Goal: Find specific page/section: Find specific page/section

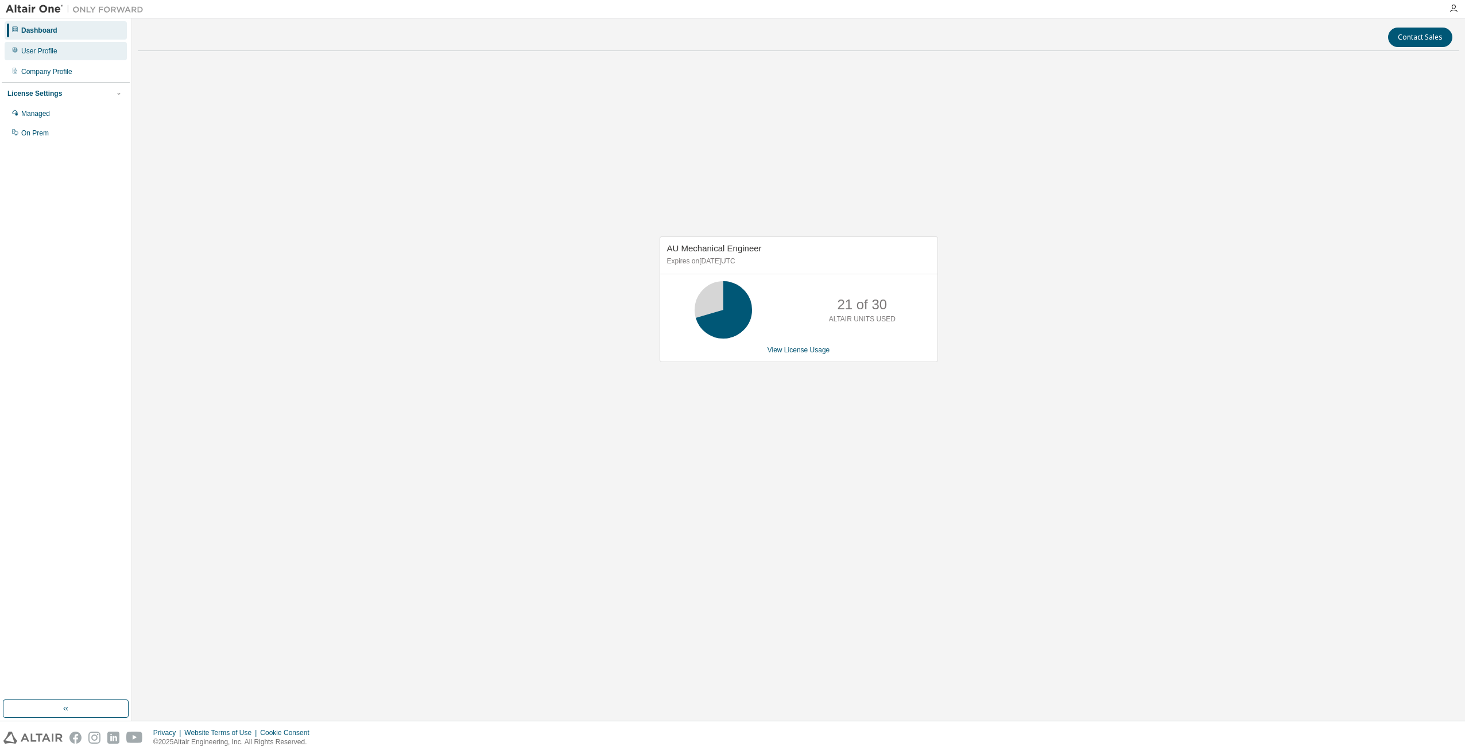
click at [47, 52] on div "User Profile" at bounding box center [39, 51] width 36 height 9
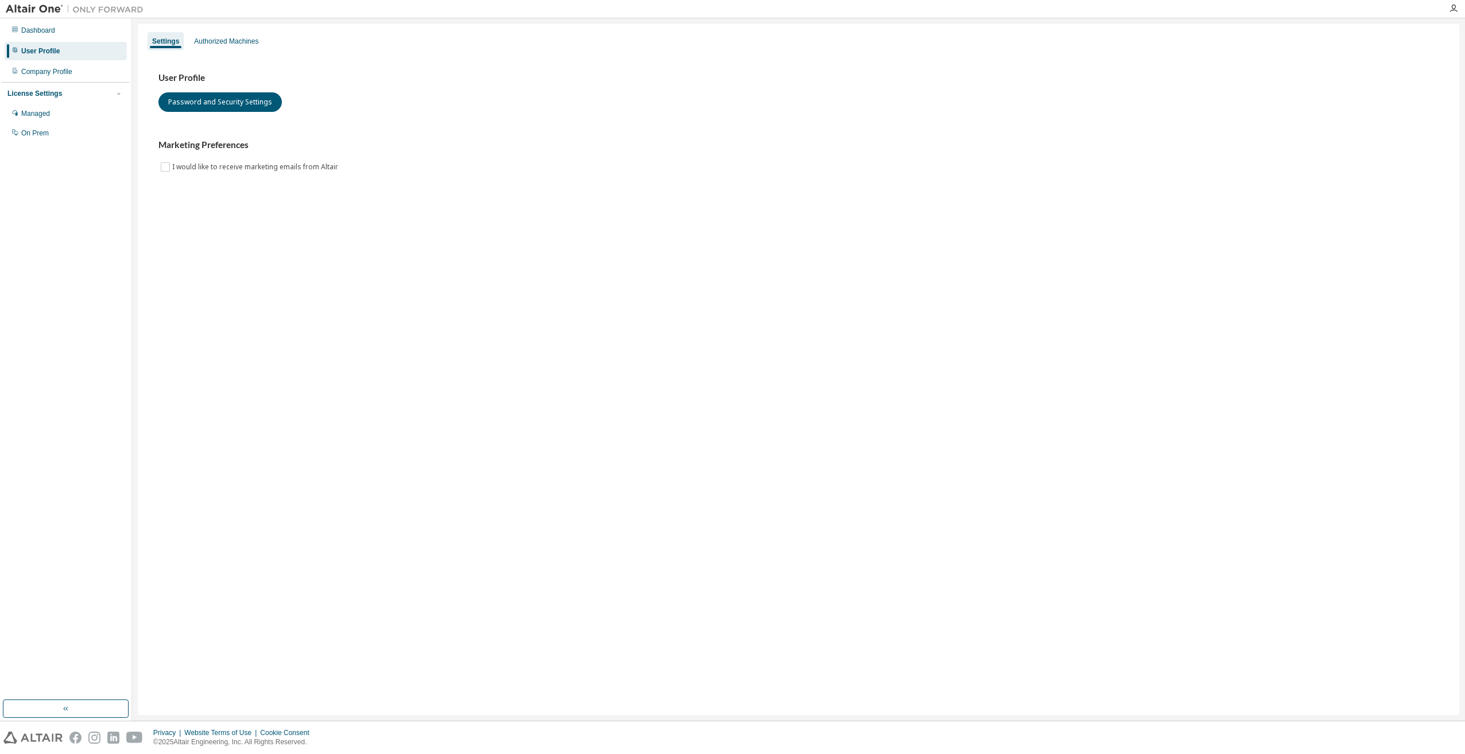
click at [45, 42] on div "User Profile" at bounding box center [66, 51] width 122 height 18
click at [44, 32] on div "Dashboard" at bounding box center [38, 30] width 34 height 9
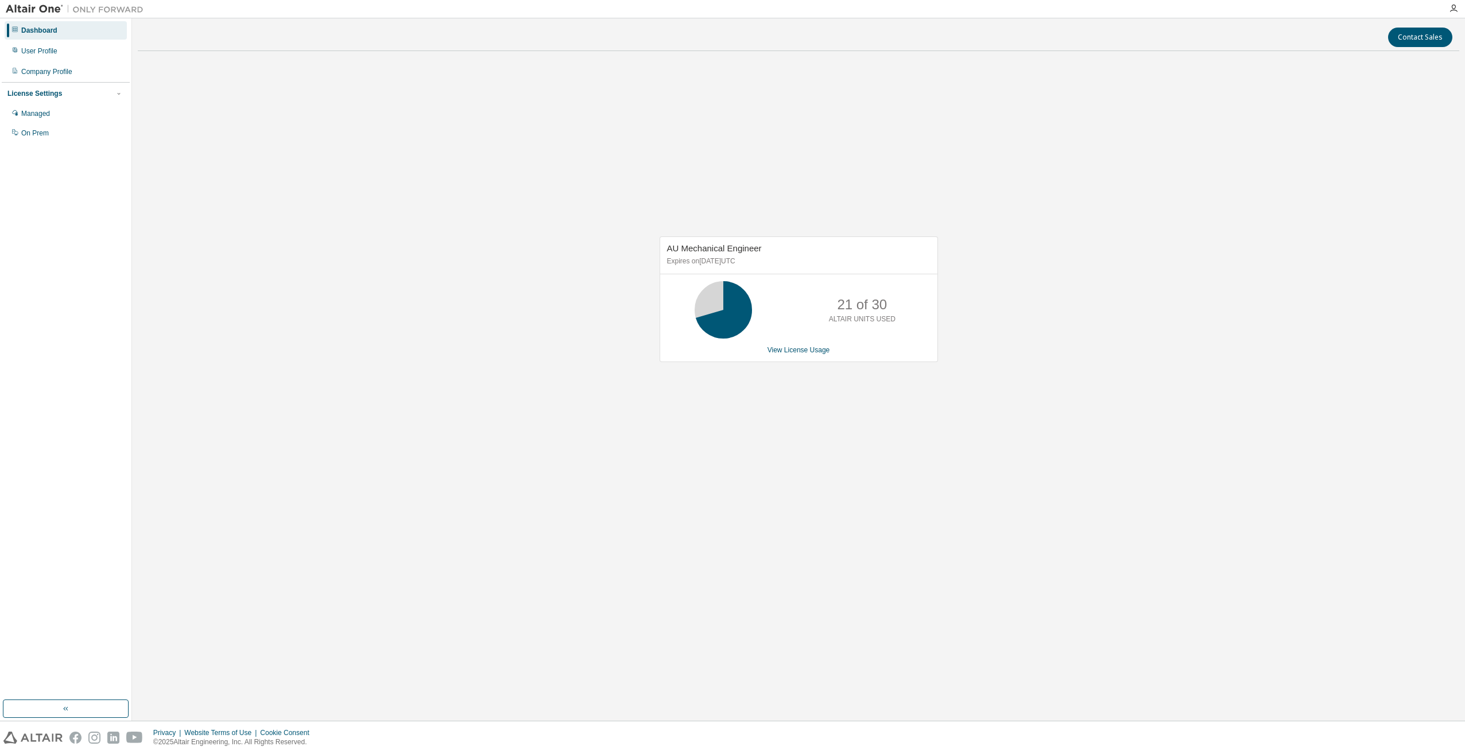
click at [39, 32] on div "Dashboard" at bounding box center [39, 30] width 36 height 9
